Goal: Share content

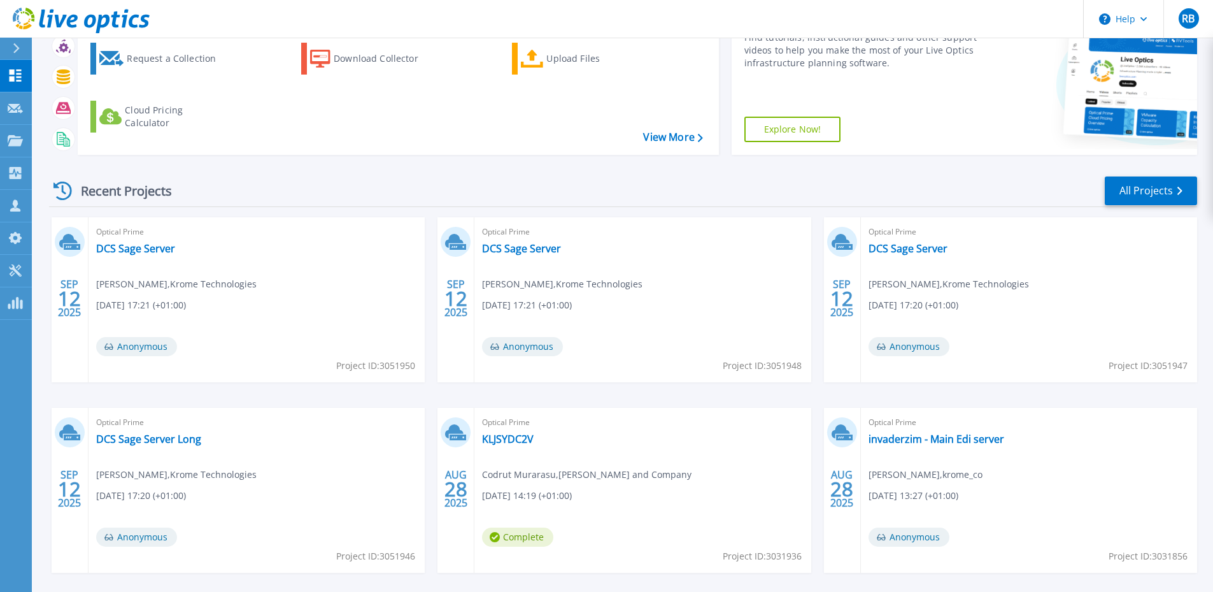
scroll to position [127, 0]
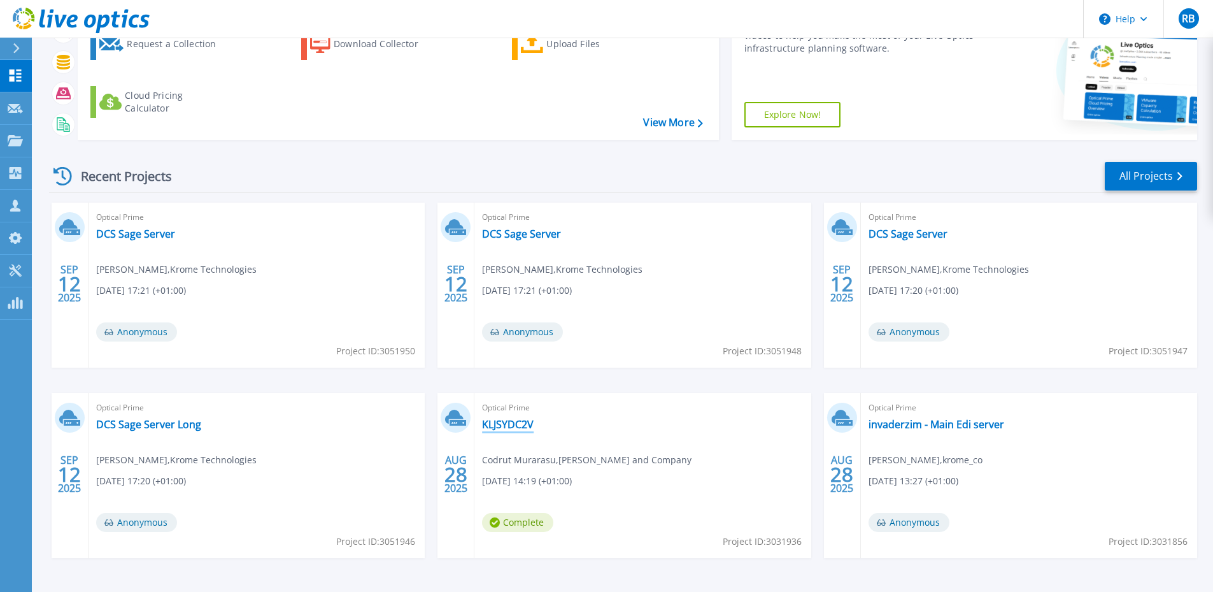
click at [518, 422] on link "KLJSYDC2V" at bounding box center [508, 424] width 52 height 13
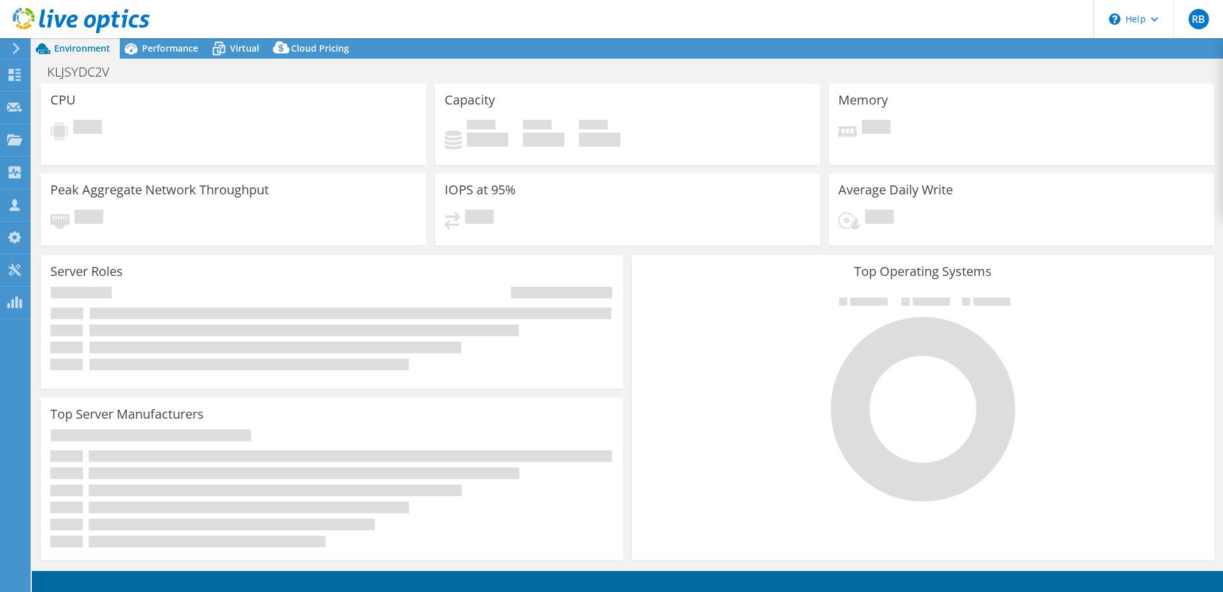
select select "USD"
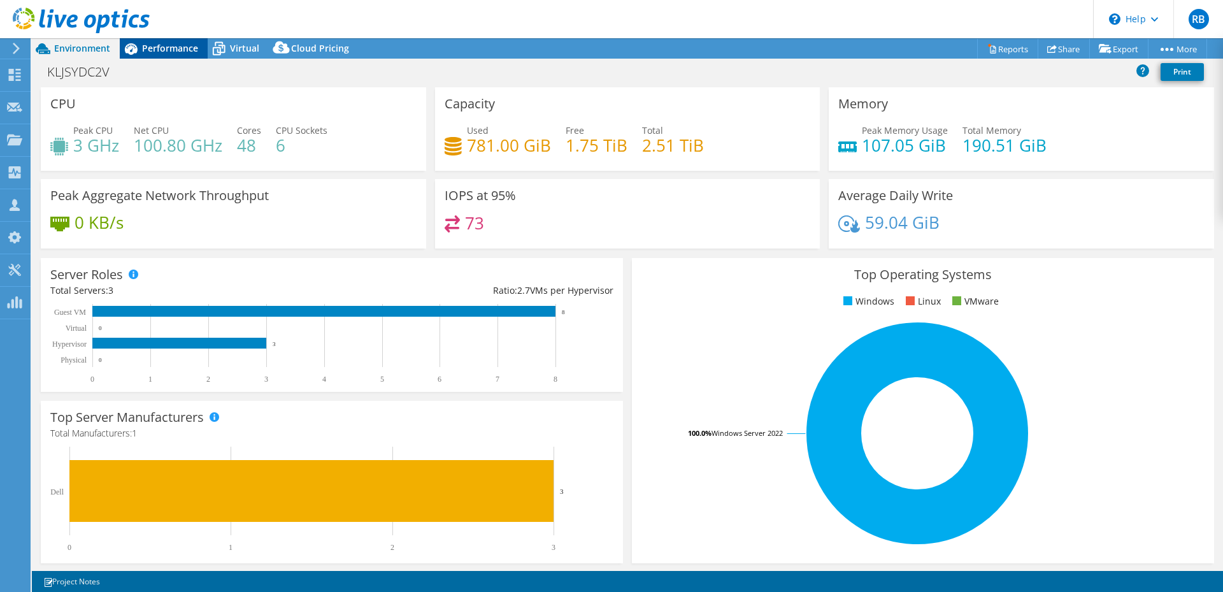
click at [169, 39] on div "Performance" at bounding box center [164, 48] width 88 height 20
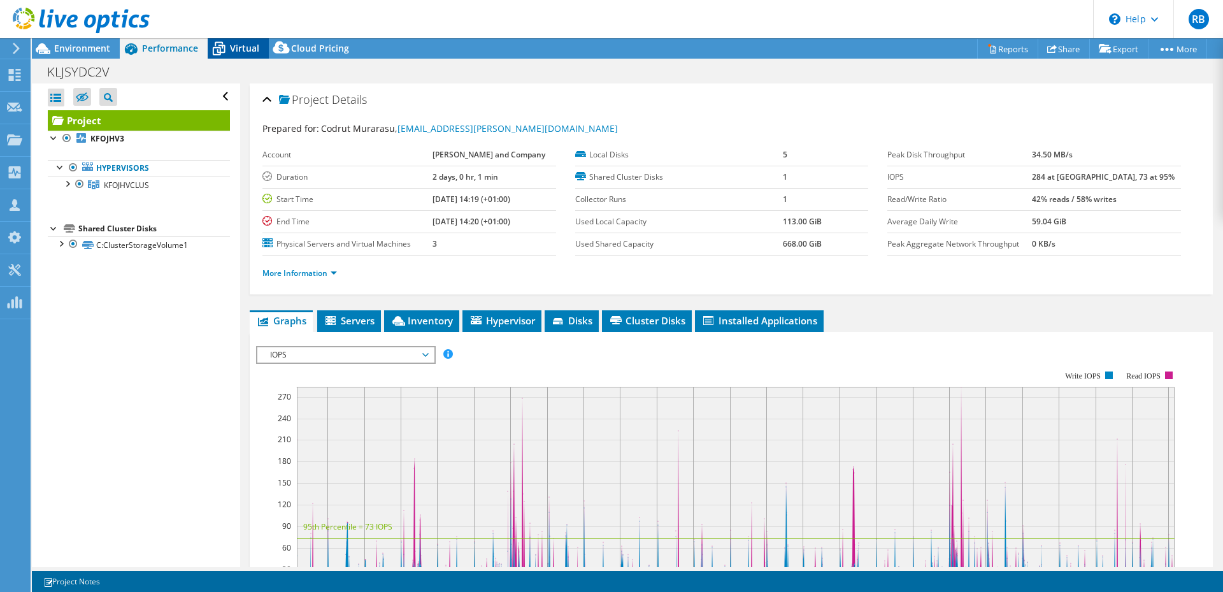
click at [235, 47] on span "Virtual" at bounding box center [244, 48] width 29 height 12
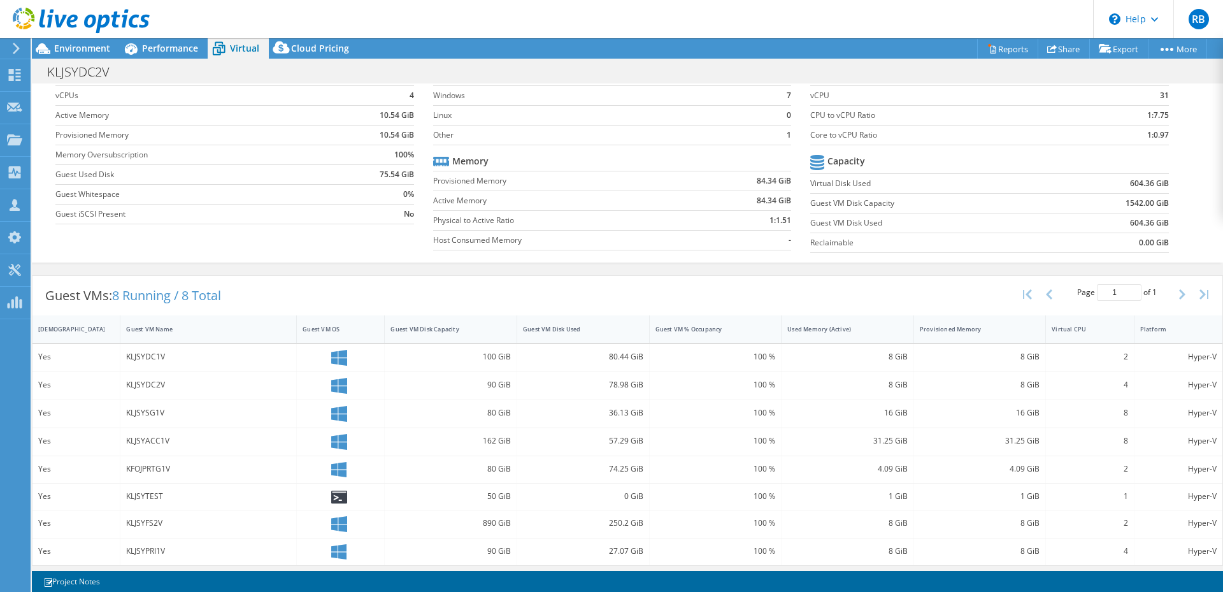
scroll to position [64, 0]
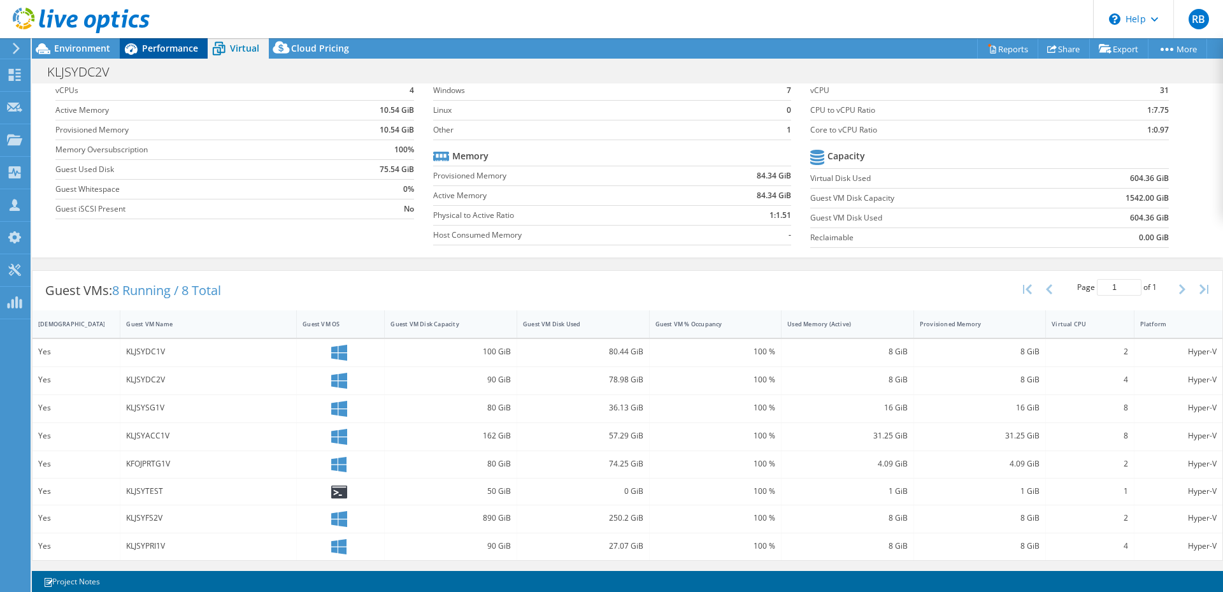
click at [149, 48] on span "Performance" at bounding box center [170, 48] width 56 height 12
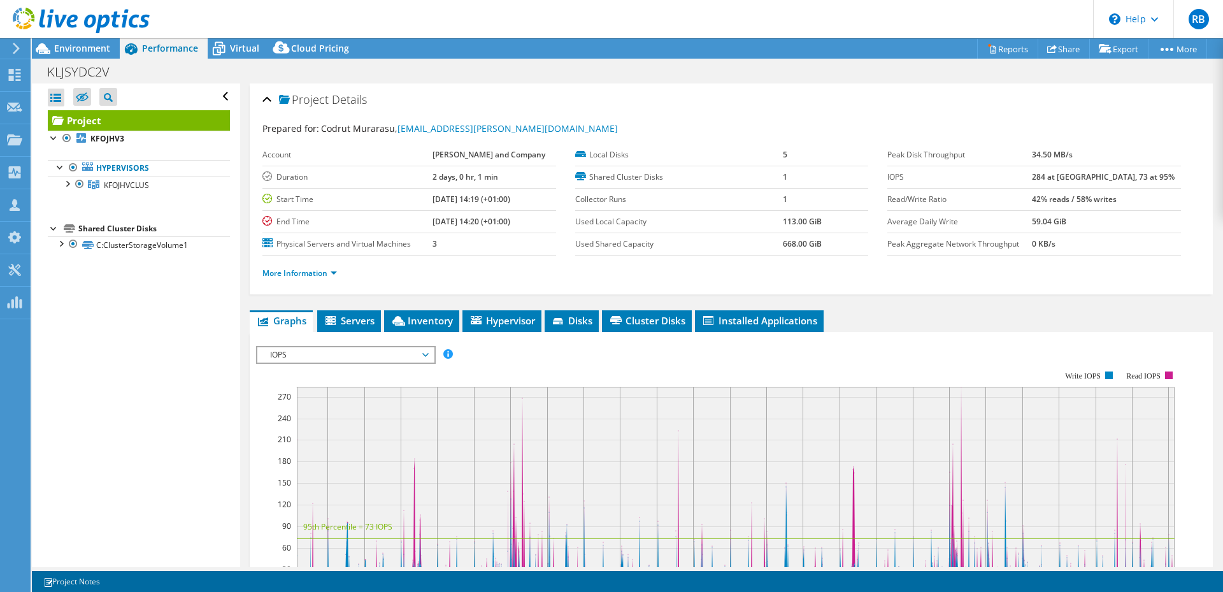
scroll to position [0, 0]
click at [90, 36] on div at bounding box center [75, 21] width 150 height 43
click at [92, 47] on span "Environment" at bounding box center [82, 48] width 56 height 12
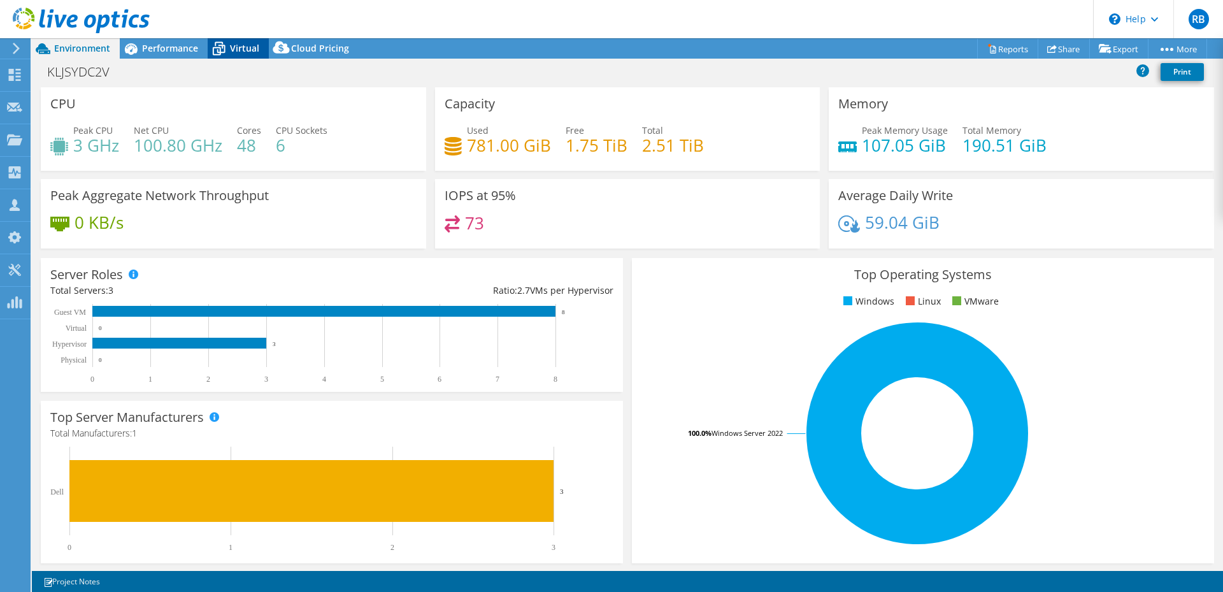
click at [222, 45] on icon at bounding box center [219, 49] width 22 height 22
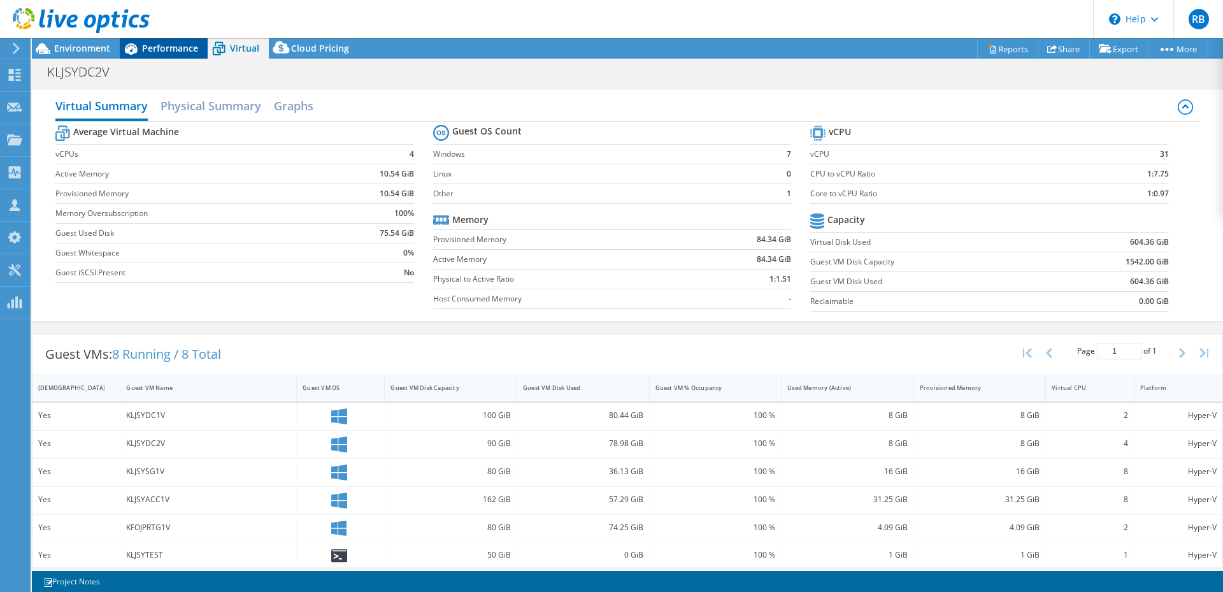
click at [163, 43] on span "Performance" at bounding box center [170, 48] width 56 height 12
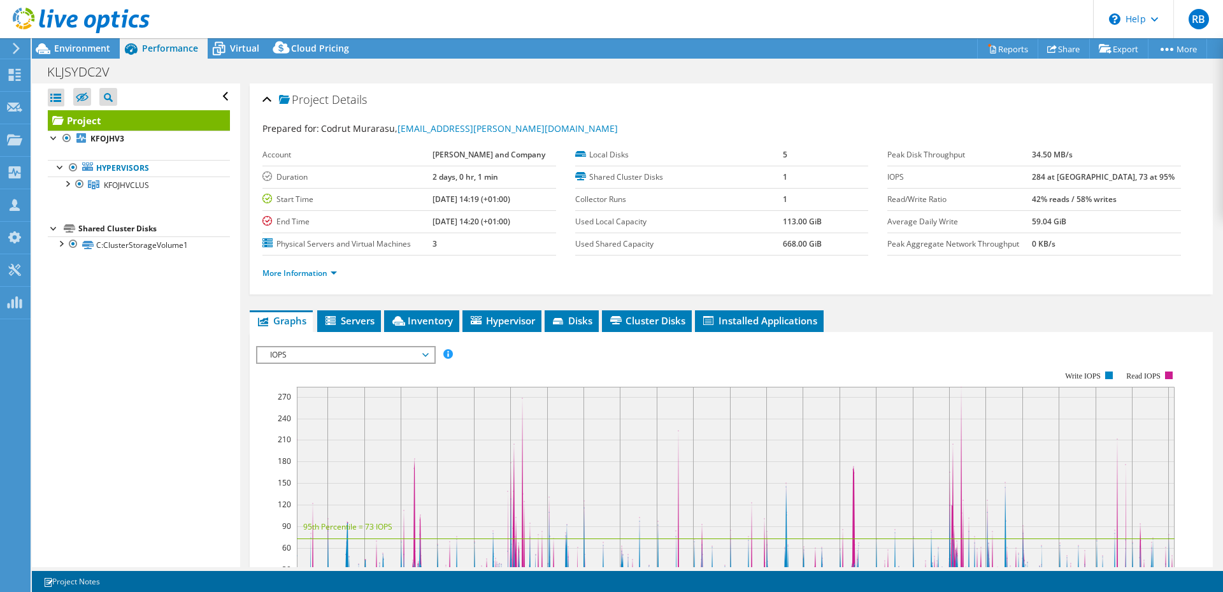
click at [357, 355] on span "IOPS" at bounding box center [346, 354] width 164 height 15
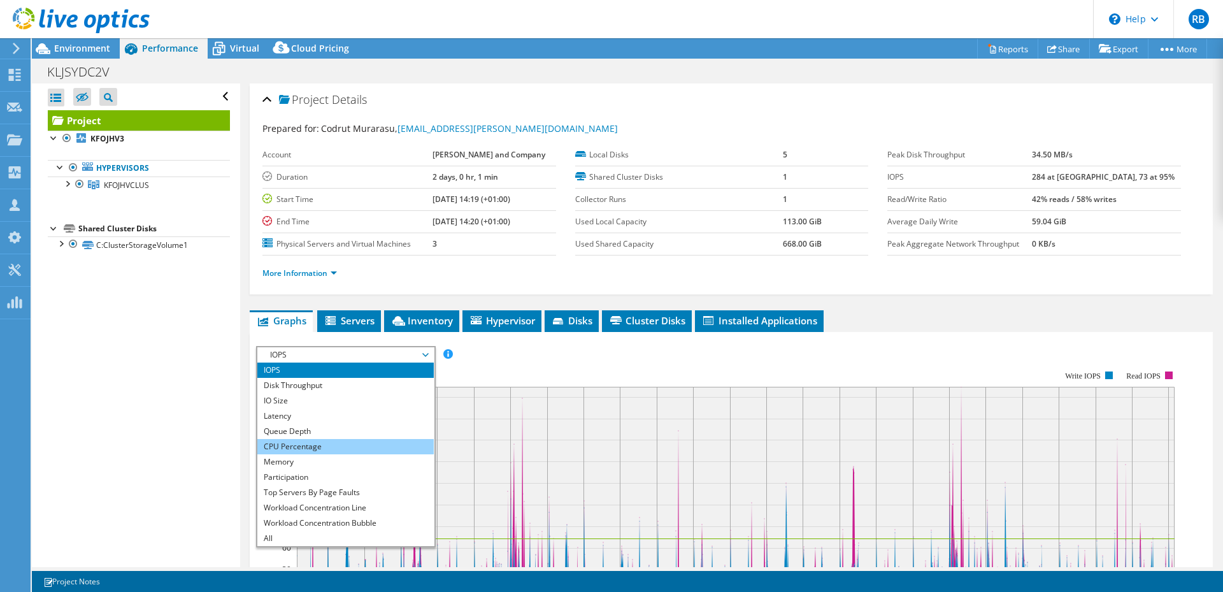
click at [321, 450] on li "CPU Percentage" at bounding box center [345, 446] width 176 height 15
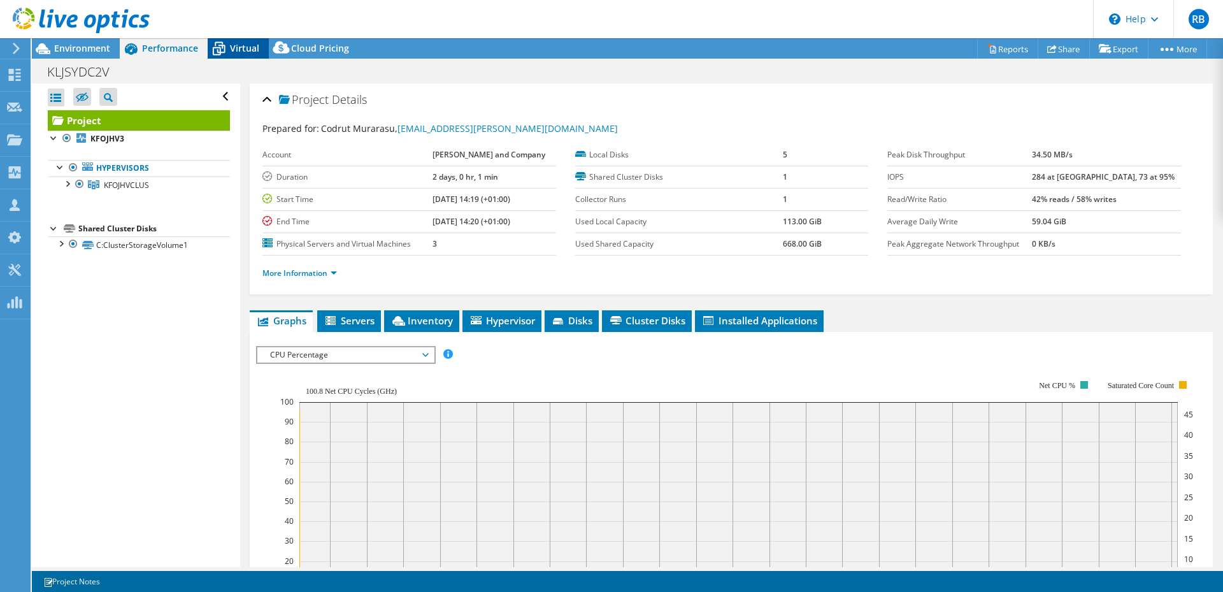
click at [238, 38] on div "Virtual" at bounding box center [238, 48] width 61 height 20
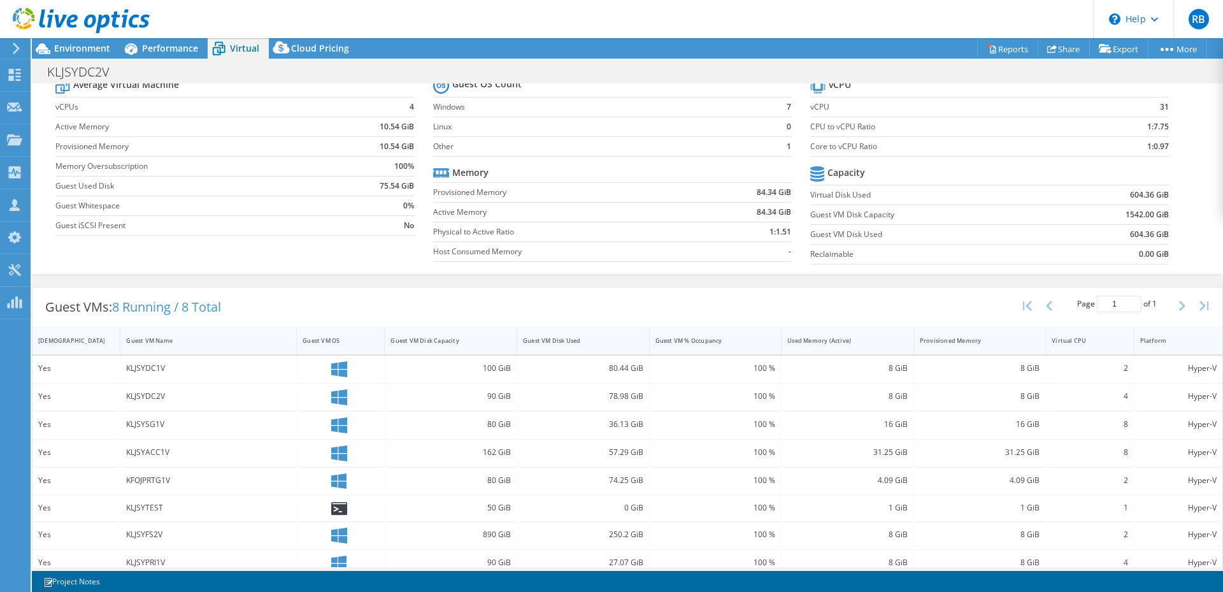
scroll to position [64, 0]
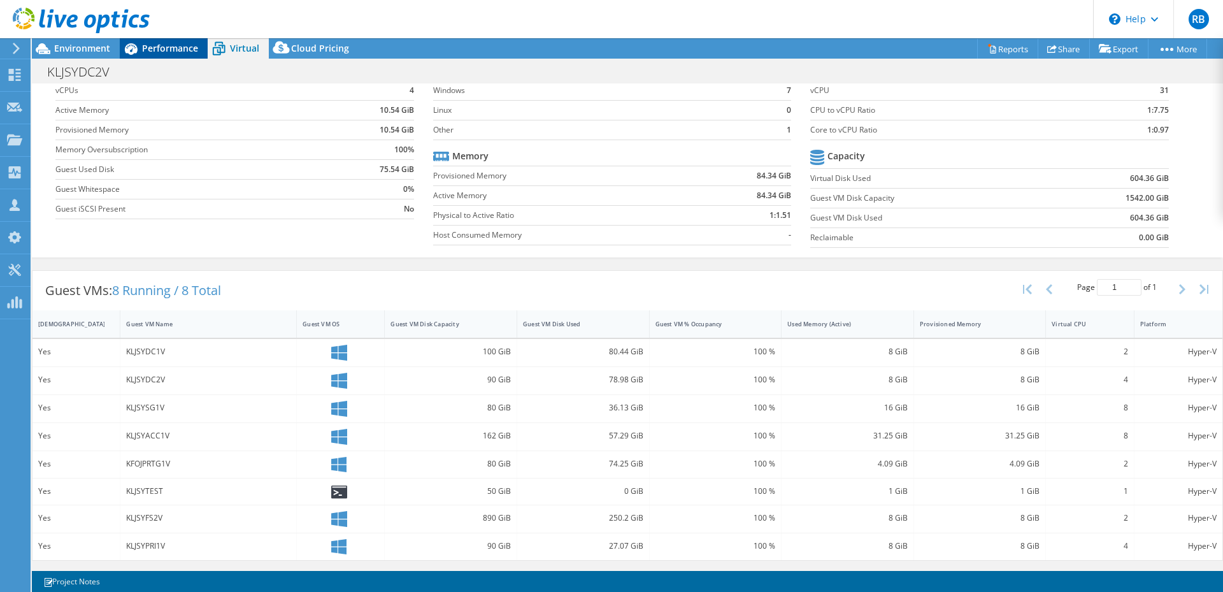
click at [166, 49] on span "Performance" at bounding box center [170, 48] width 56 height 12
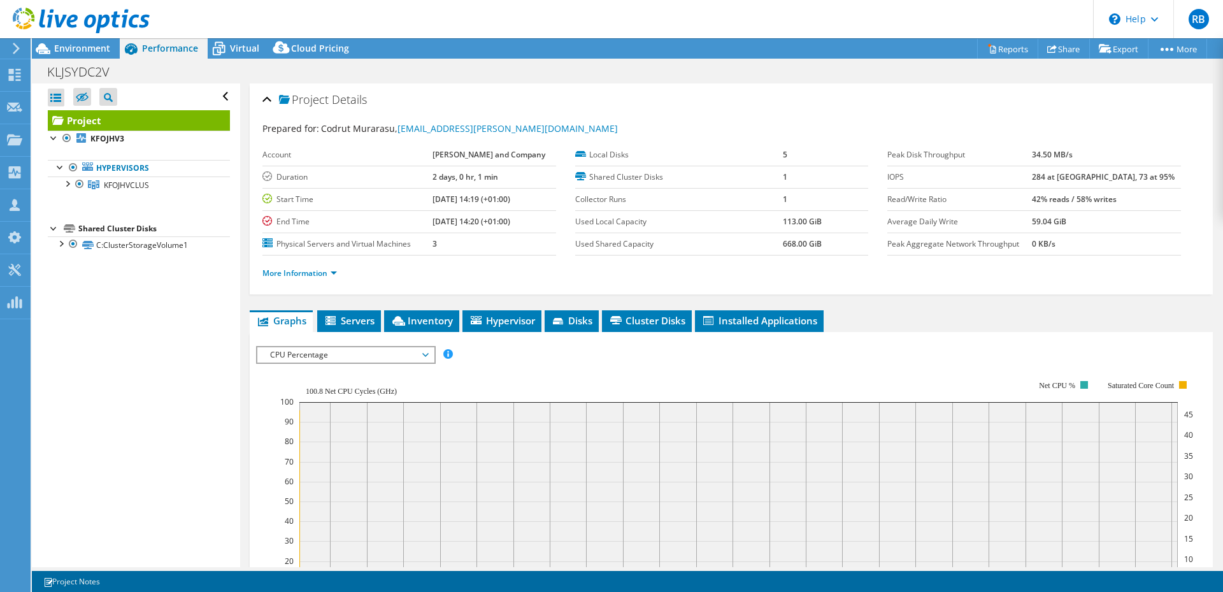
scroll to position [0, 0]
click at [1052, 55] on link "Share" at bounding box center [1064, 49] width 52 height 20
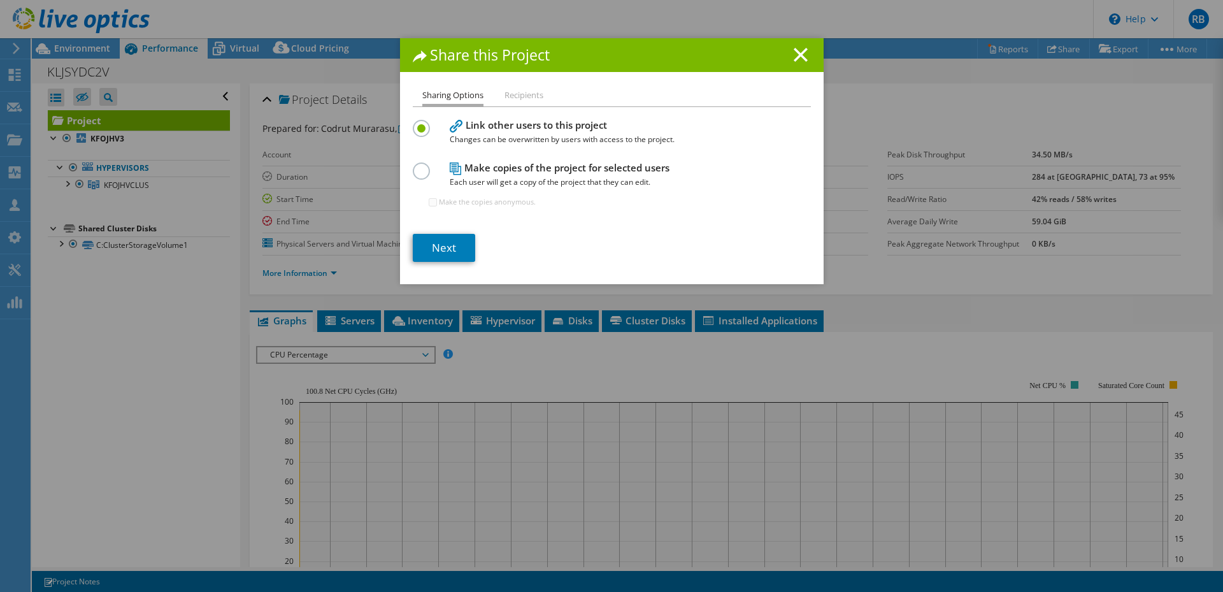
click at [417, 166] on label at bounding box center [424, 163] width 22 height 3
click at [0, 0] on input "radio" at bounding box center [0, 0] width 0 height 0
click at [430, 201] on input "Make the copies anonymous." at bounding box center [433, 202] width 8 height 8
checkbox input "true"
click at [445, 246] on link "Next" at bounding box center [444, 248] width 62 height 28
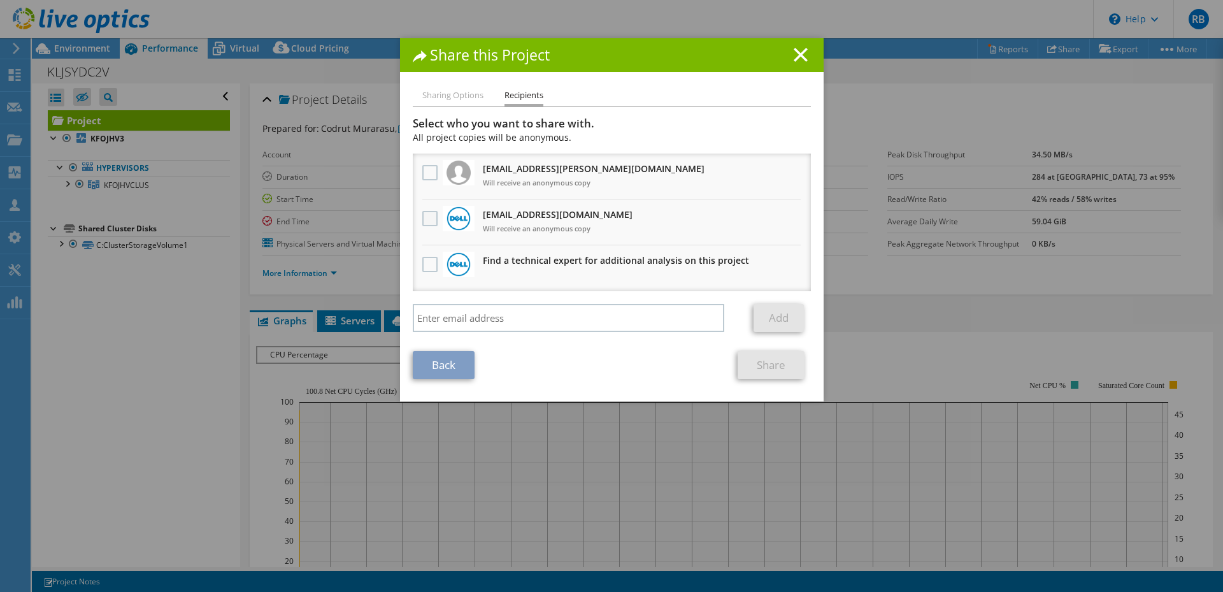
click at [427, 224] on label at bounding box center [431, 218] width 18 height 15
click at [0, 0] on input "checkbox" at bounding box center [0, 0] width 0 height 0
click at [771, 366] on link "Share" at bounding box center [771, 365] width 67 height 28
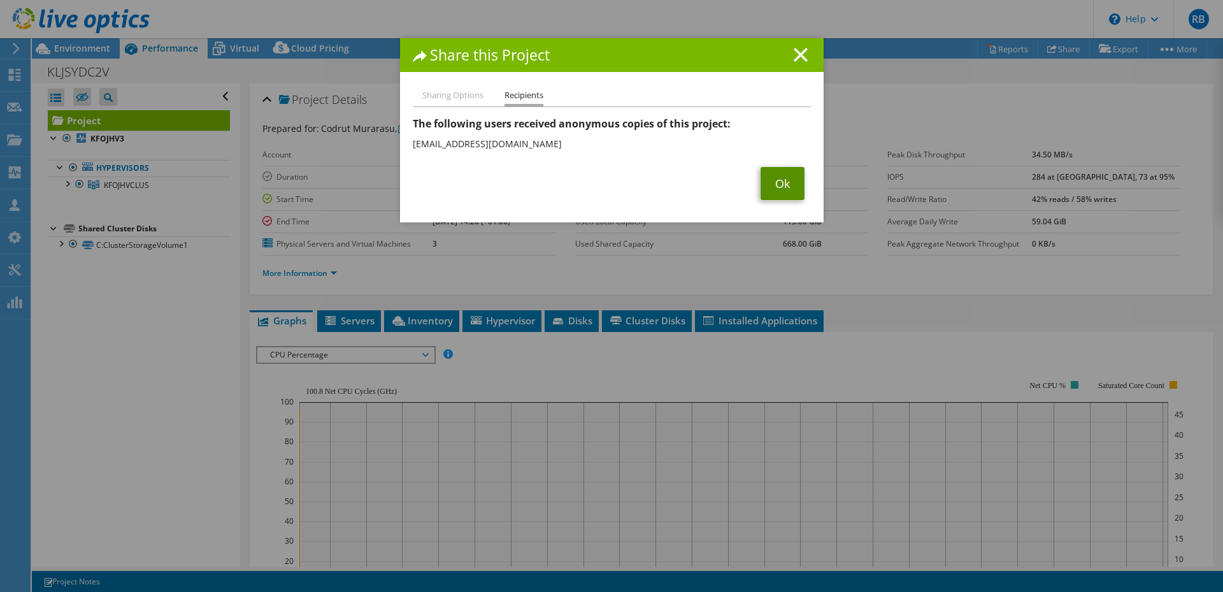
click at [788, 186] on link "Ok" at bounding box center [782, 183] width 44 height 33
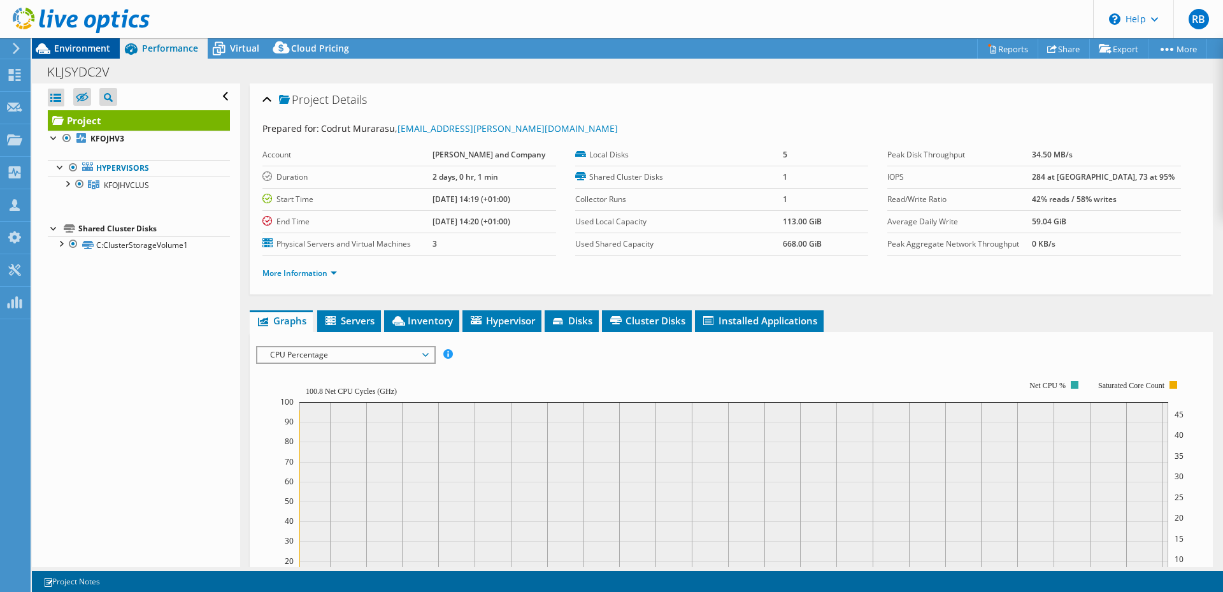
click at [77, 49] on span "Environment" at bounding box center [82, 48] width 56 height 12
